Goal: Task Accomplishment & Management: Complete application form

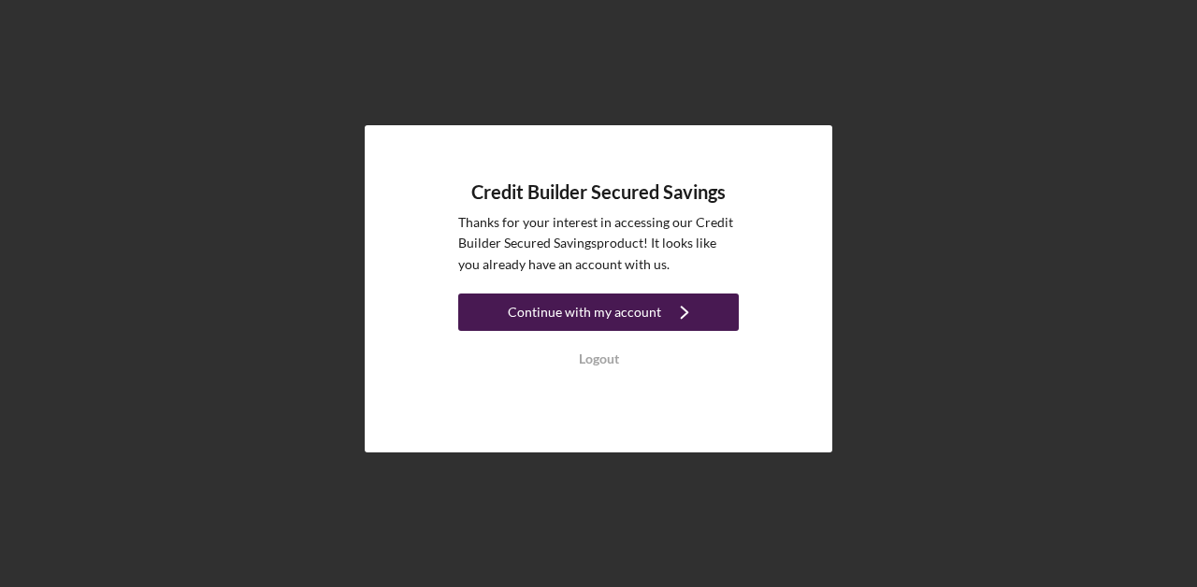
click at [642, 326] on div "Continue with my account" at bounding box center [584, 312] width 153 height 37
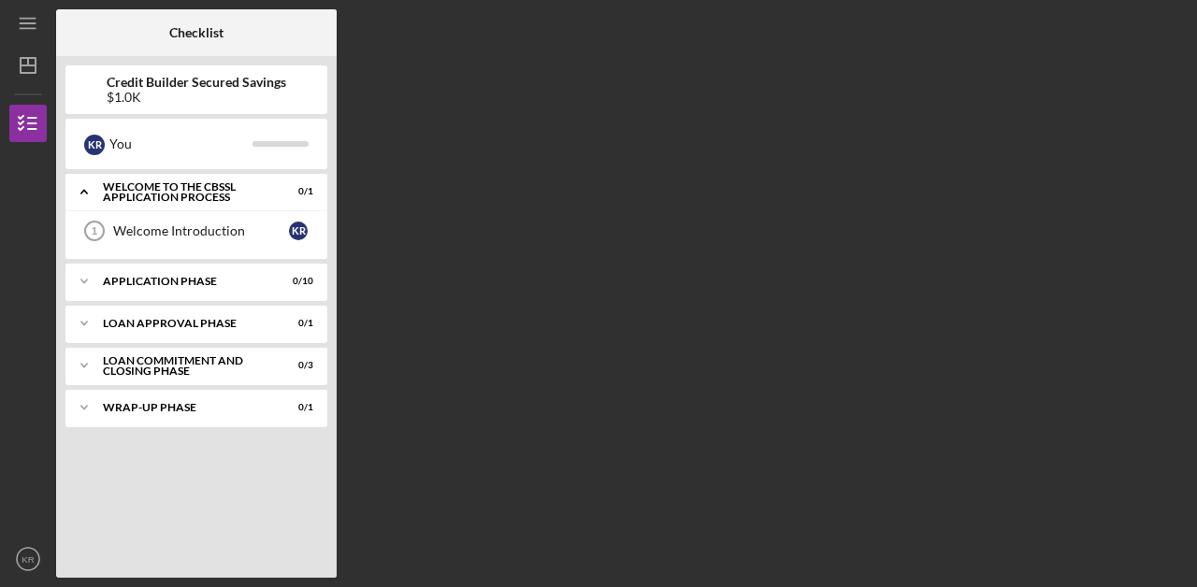
click at [264, 256] on div "Welcome Introduction 1 Welcome Introduction K R" at bounding box center [196, 235] width 262 height 47
click at [268, 281] on div "Application Phase" at bounding box center [203, 281] width 201 height 11
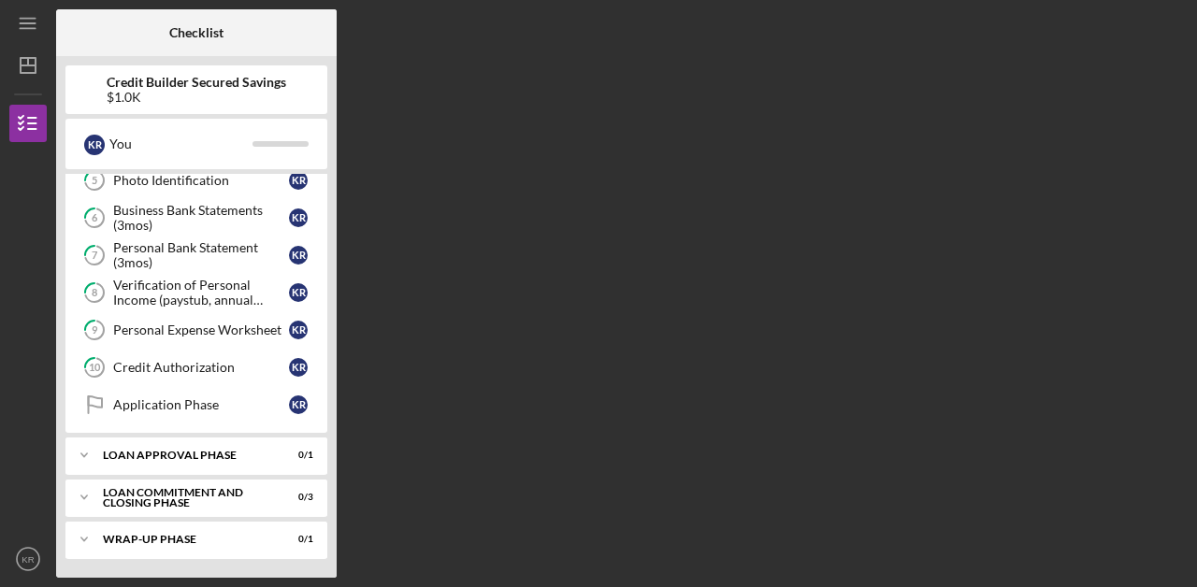
scroll to position [253, 0]
click at [210, 463] on div "Icon/Expander Loan Approval Phase 0 / 1" at bounding box center [196, 455] width 262 height 37
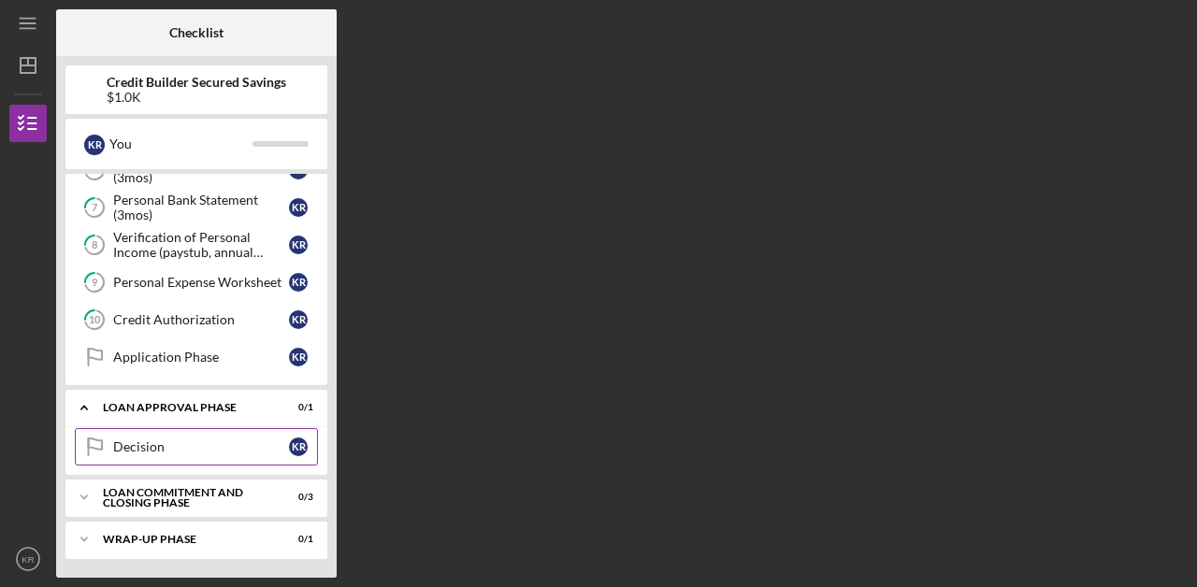
scroll to position [300, 0]
click at [210, 450] on div "Decision" at bounding box center [201, 447] width 176 height 15
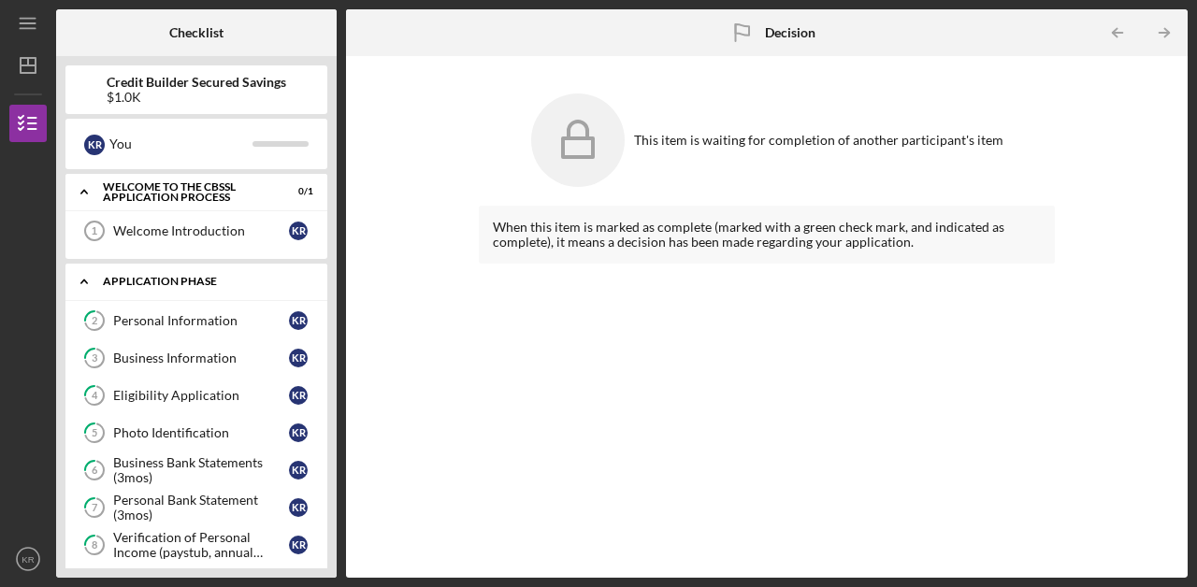
click at [190, 271] on div "Icon/Expander Application Phase 0 / 10" at bounding box center [196, 282] width 262 height 38
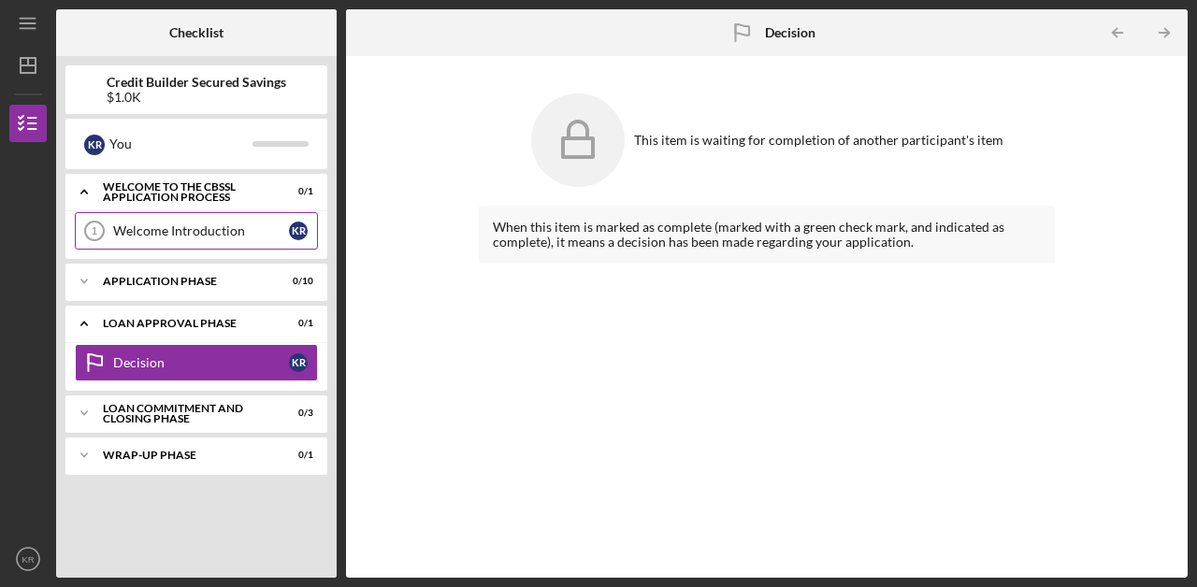
click at [189, 247] on link "Welcome Introduction 1 Welcome Introduction K R" at bounding box center [196, 230] width 243 height 37
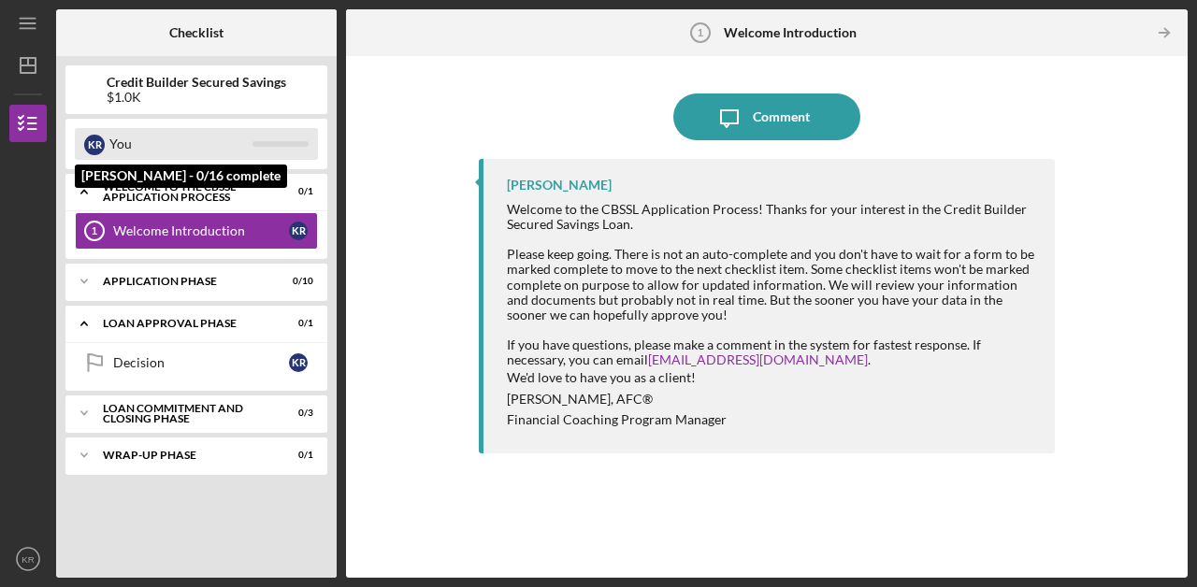
click at [234, 140] on div "You" at bounding box center [180, 144] width 143 height 32
click at [276, 140] on div "K R You" at bounding box center [196, 144] width 243 height 32
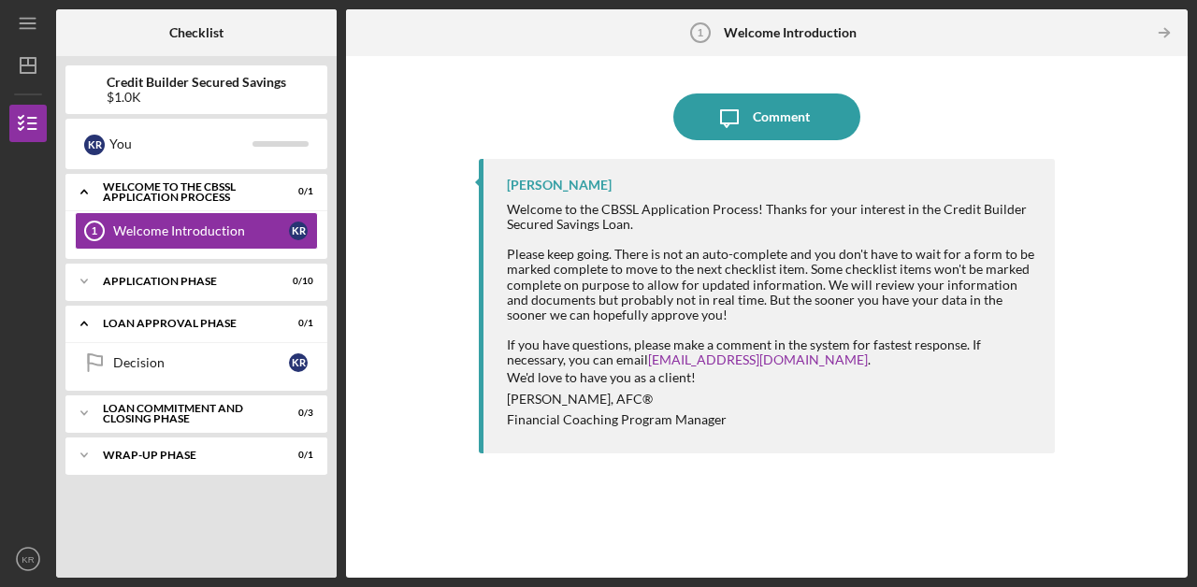
click at [257, 94] on div "$1.0K" at bounding box center [197, 97] width 180 height 15
click at [275, 191] on div "Welcome to the CBSSL Application Process" at bounding box center [203, 192] width 201 height 22
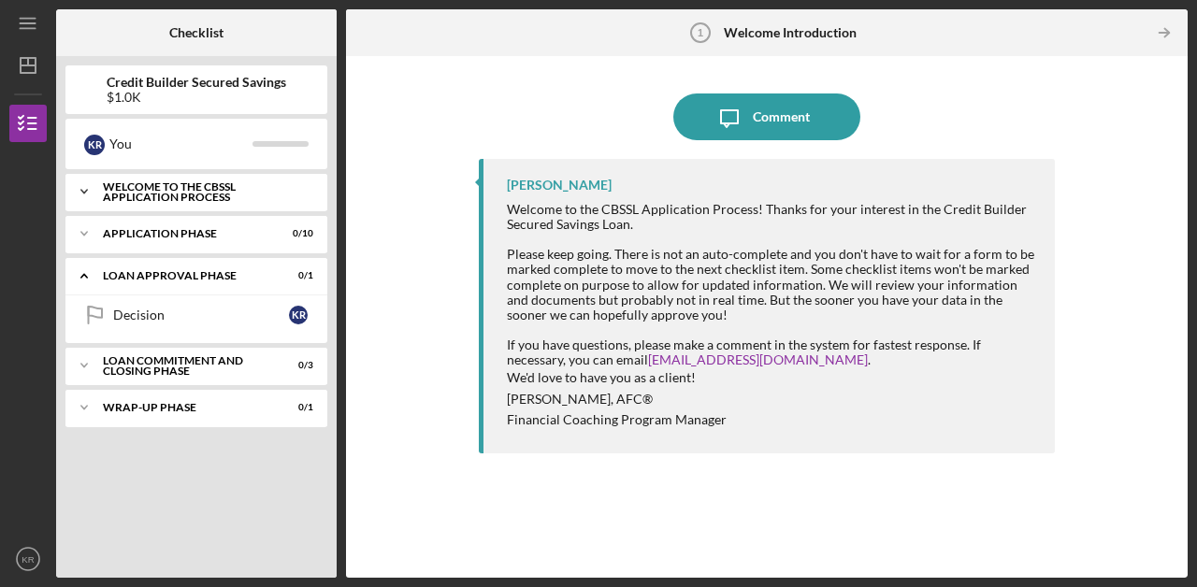
click at [274, 191] on div "Welcome to the CBSSL Application Process" at bounding box center [203, 192] width 201 height 22
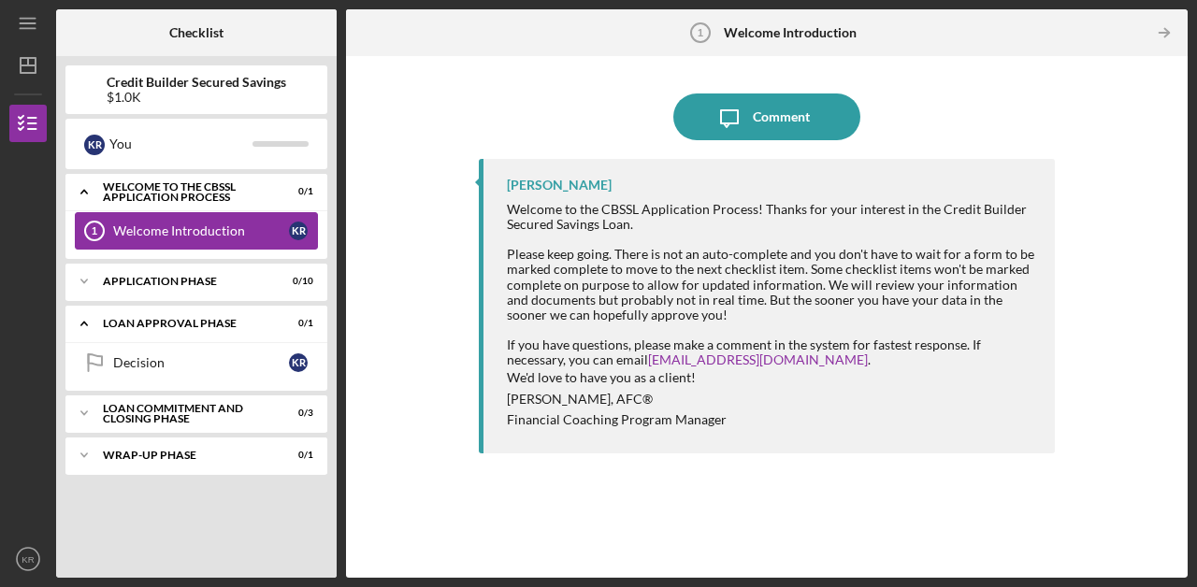
click at [271, 223] on link "Welcome Introduction 1 Welcome Introduction K R" at bounding box center [196, 230] width 243 height 37
